Goal: Find specific page/section: Find specific page/section

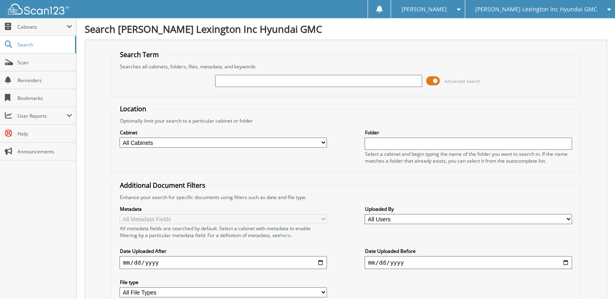
click at [268, 85] on input "text" at bounding box center [318, 81] width 207 height 12
type input "6211220"
click at [284, 85] on input "6211220" at bounding box center [318, 81] width 207 height 12
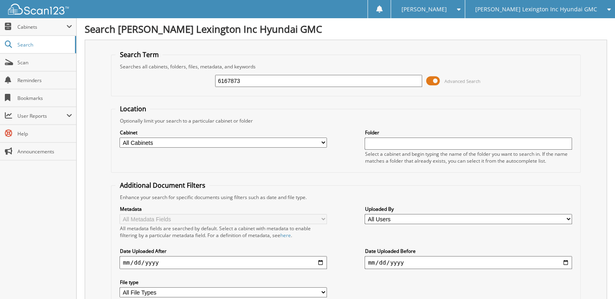
type input "6167873"
click at [37, 64] on span "Scan" at bounding box center [44, 62] width 55 height 7
type input "6209425"
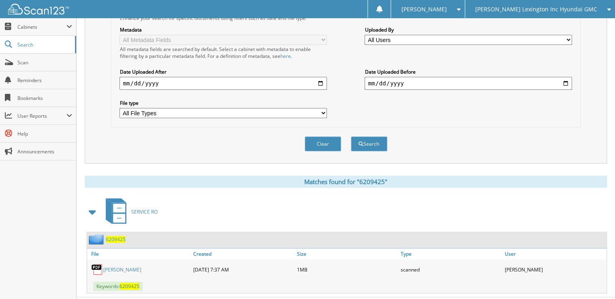
scroll to position [189, 0]
